Goal: Check status: Check status

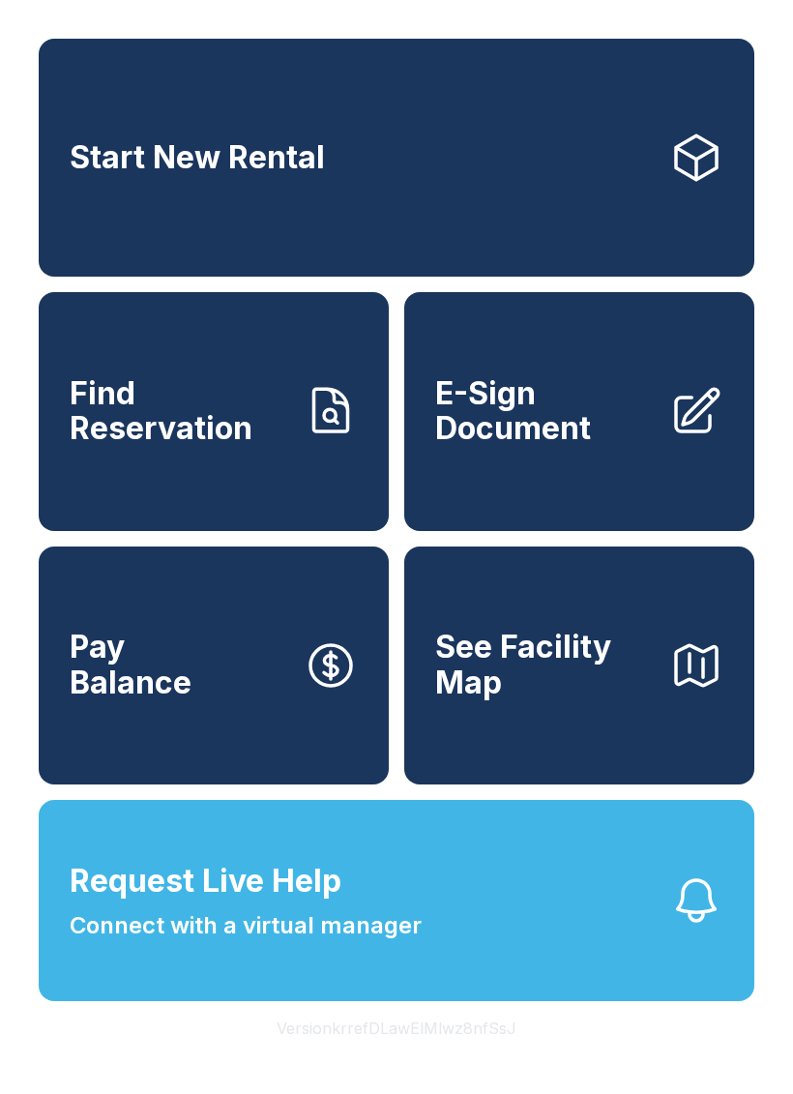
click at [212, 447] on span "Find Reservation" at bounding box center [179, 411] width 219 height 71
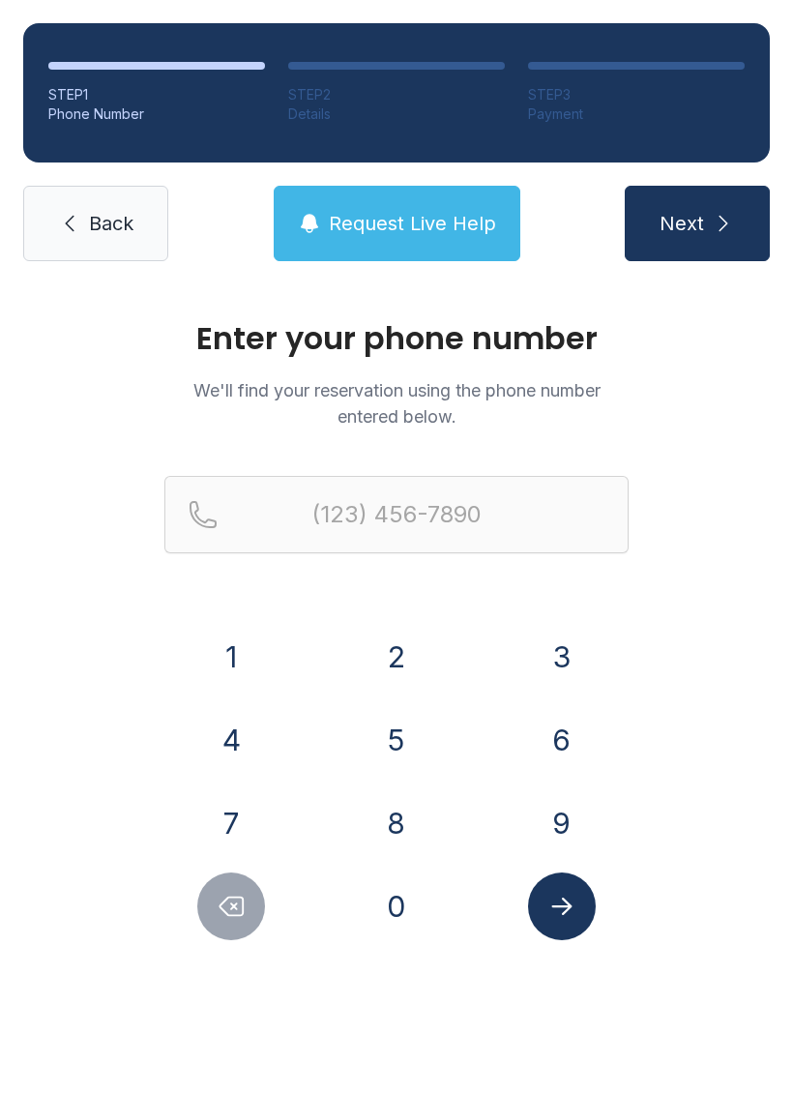
click at [239, 804] on button "7" at bounding box center [231, 823] width 68 height 68
click at [370, 807] on button "8" at bounding box center [397, 823] width 68 height 68
click at [543, 731] on button "6" at bounding box center [562, 740] width 68 height 68
click at [512, 734] on div "6" at bounding box center [561, 740] width 134 height 68
click at [562, 756] on button "6" at bounding box center [562, 740] width 68 height 68
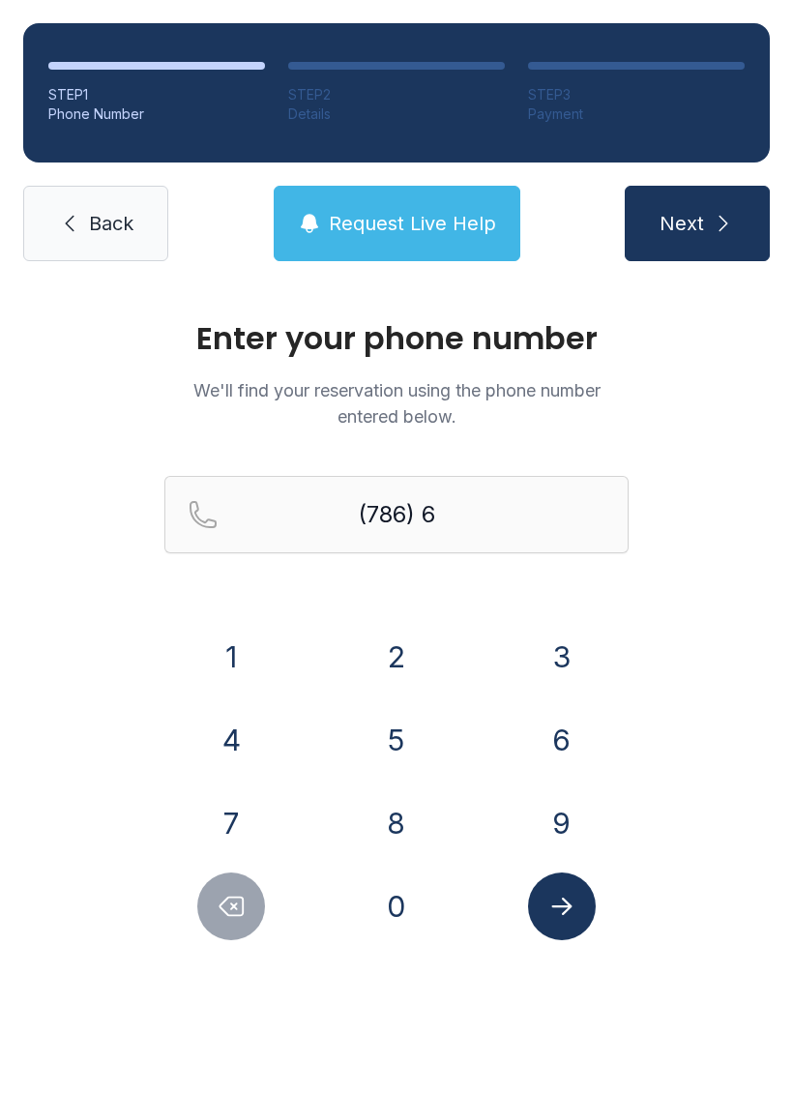
click at [412, 740] on button "5" at bounding box center [397, 740] width 68 height 68
click at [235, 652] on button "1" at bounding box center [231, 657] width 68 height 68
click at [242, 743] on button "4" at bounding box center [231, 740] width 68 height 68
click at [543, 729] on button "6" at bounding box center [562, 740] width 68 height 68
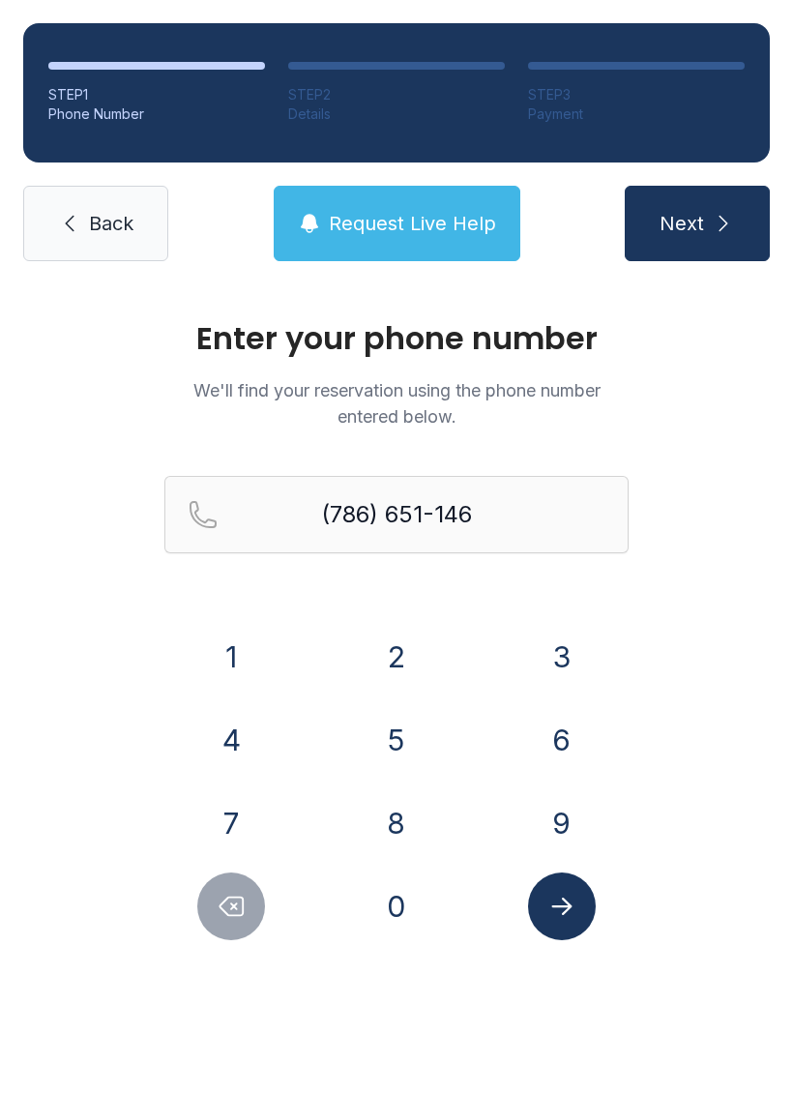
click at [223, 753] on button "4" at bounding box center [231, 740] width 68 height 68
type input "[PHONE_NUMBER]"
click at [563, 916] on icon "Submit lookup form" at bounding box center [561, 906] width 29 height 29
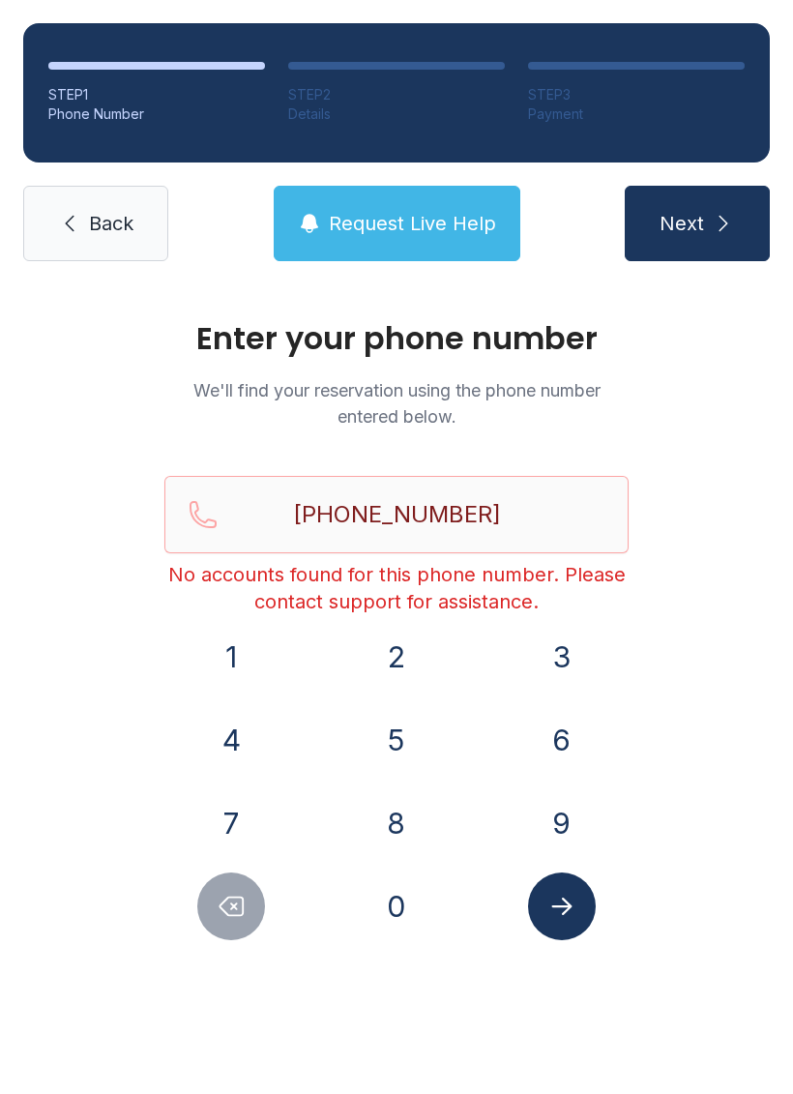
click at [416, 224] on span "Request Live Help" at bounding box center [412, 223] width 167 height 27
